Goal: Information Seeking & Learning: Learn about a topic

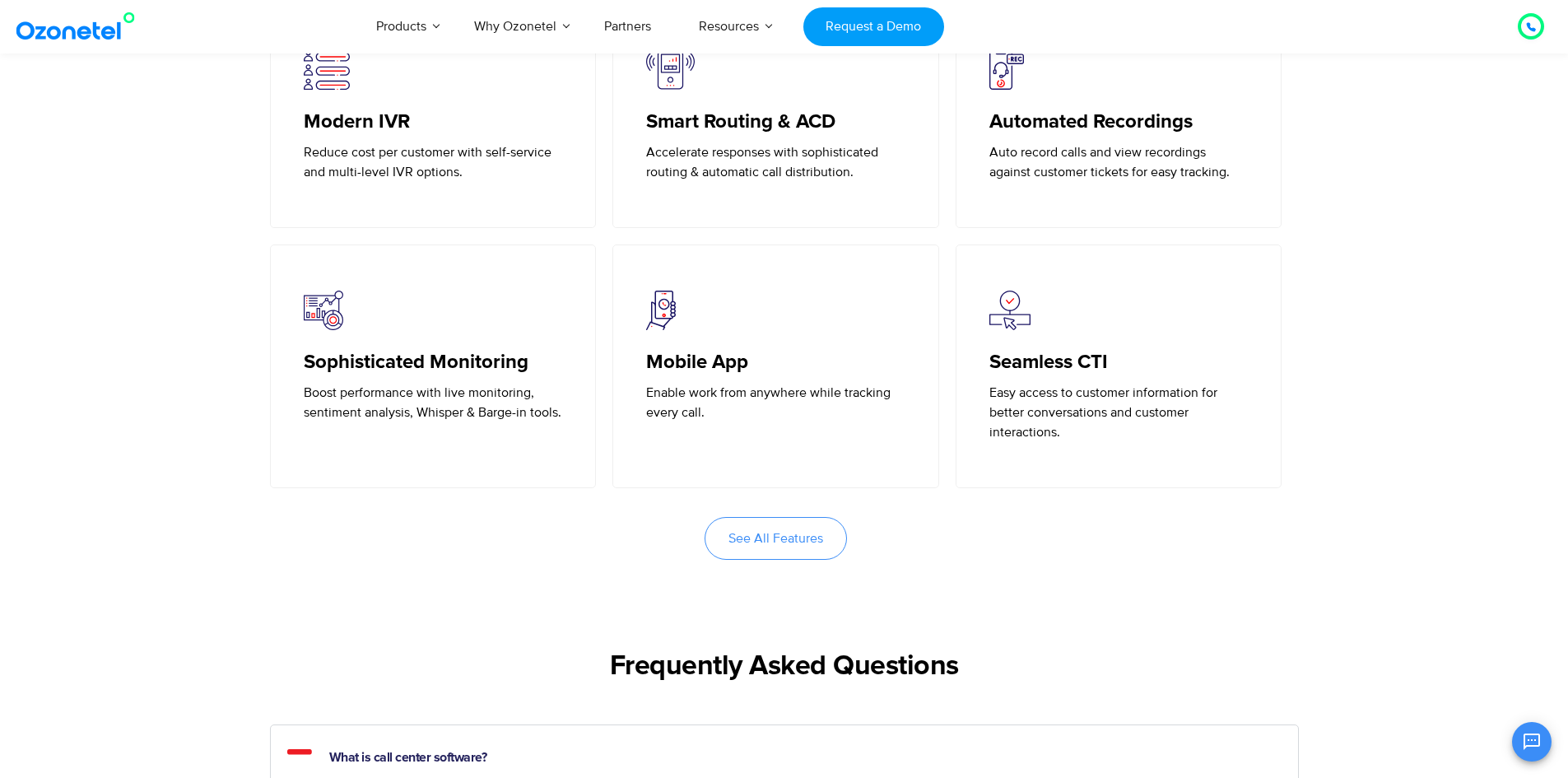
scroll to position [3786, 0]
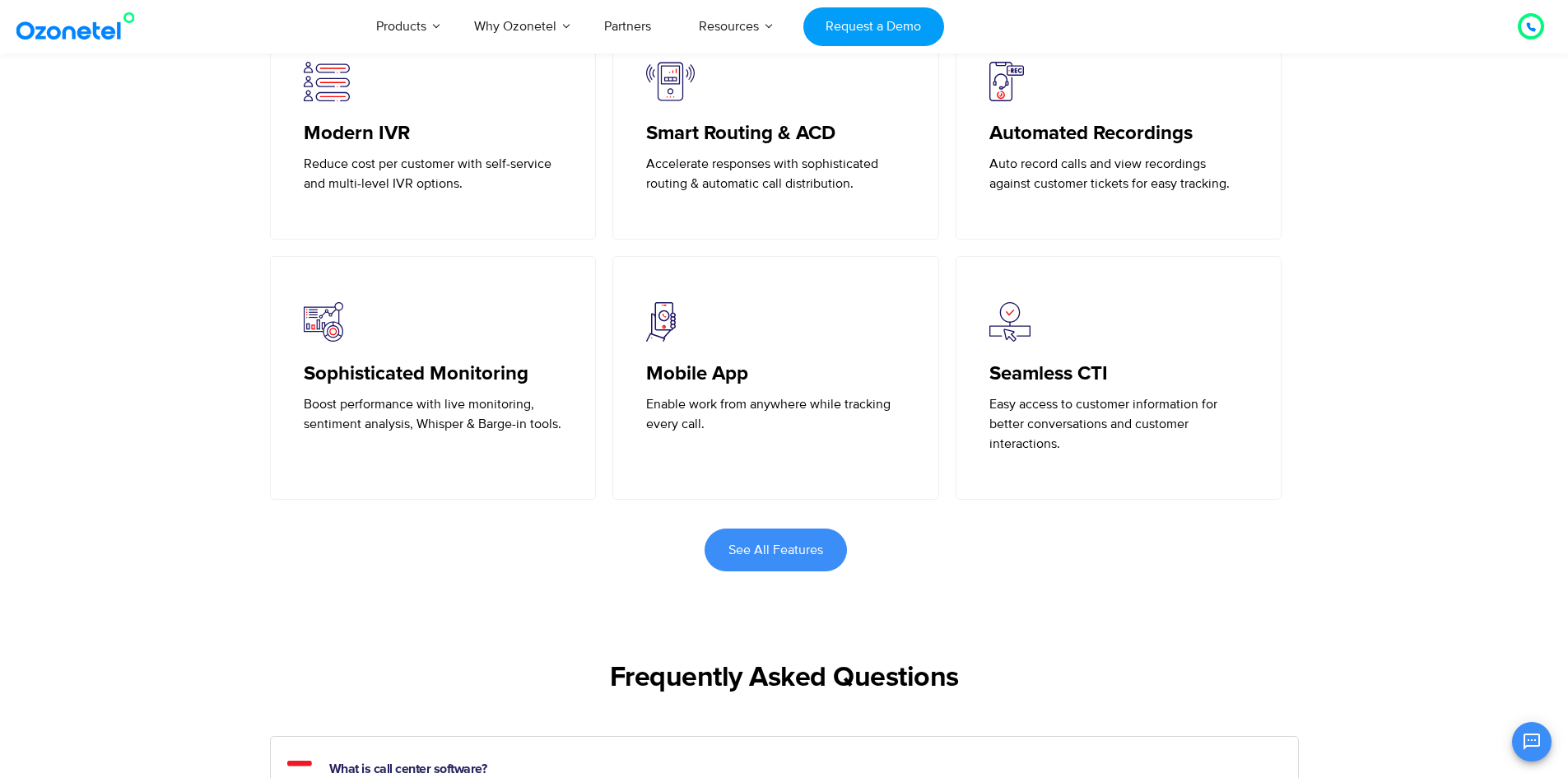
click at [763, 557] on span "See All Features" at bounding box center [776, 550] width 94 height 13
